Goal: Task Accomplishment & Management: Complete application form

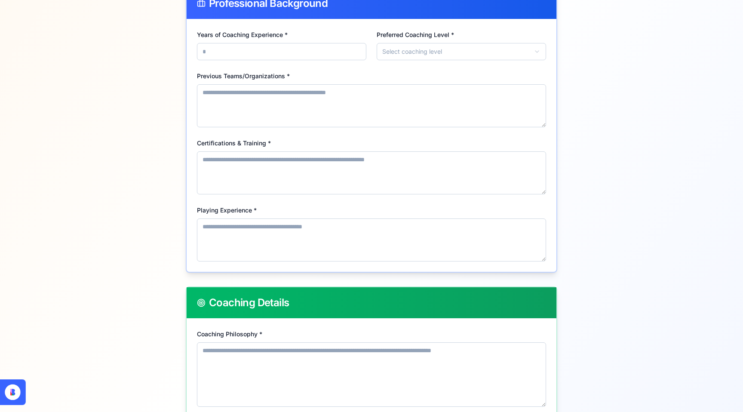
scroll to position [368, 0]
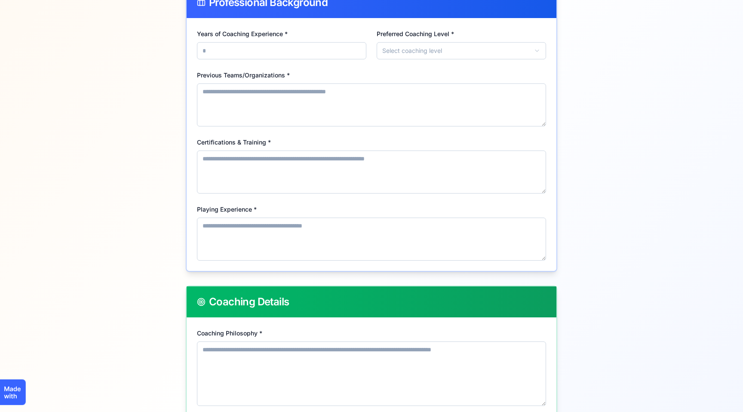
click at [326, 70] on div "Previous Teams/Organizations *" at bounding box center [371, 98] width 349 height 57
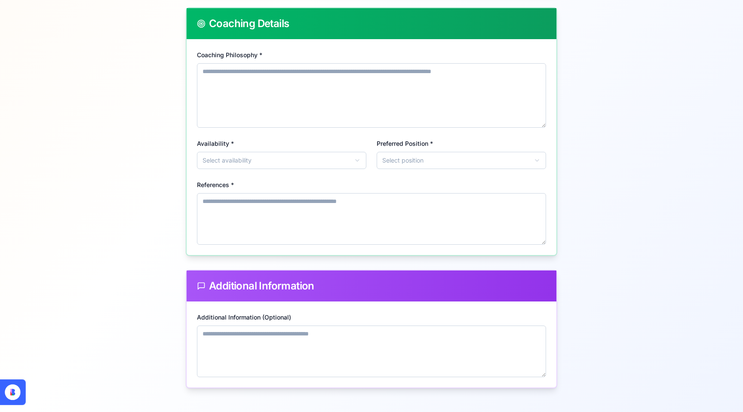
scroll to position [678, 0]
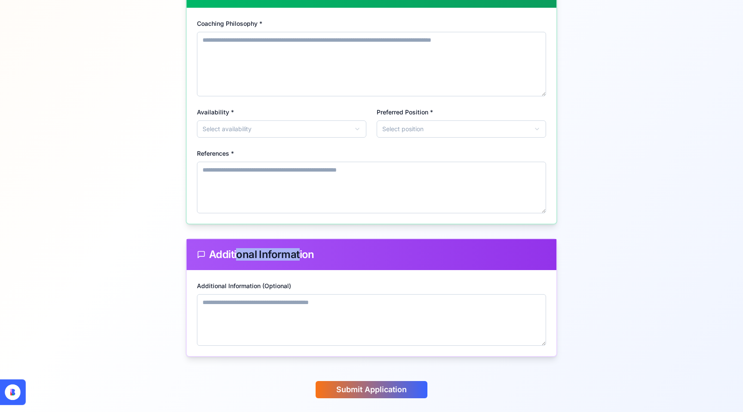
drag, startPoint x: 236, startPoint y: 254, endPoint x: 299, endPoint y: 256, distance: 62.8
click at [299, 256] on span "Additional Information" at bounding box center [261, 255] width 105 height 10
click at [318, 256] on div "Additional Information" at bounding box center [371, 255] width 349 height 10
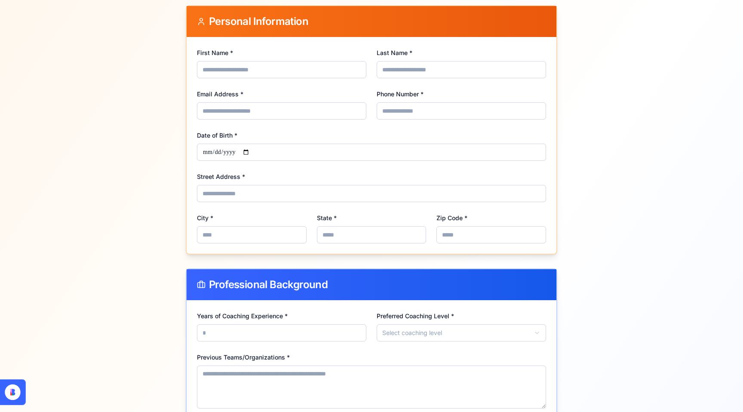
scroll to position [0, 0]
